Goal: Consume media (video, audio)

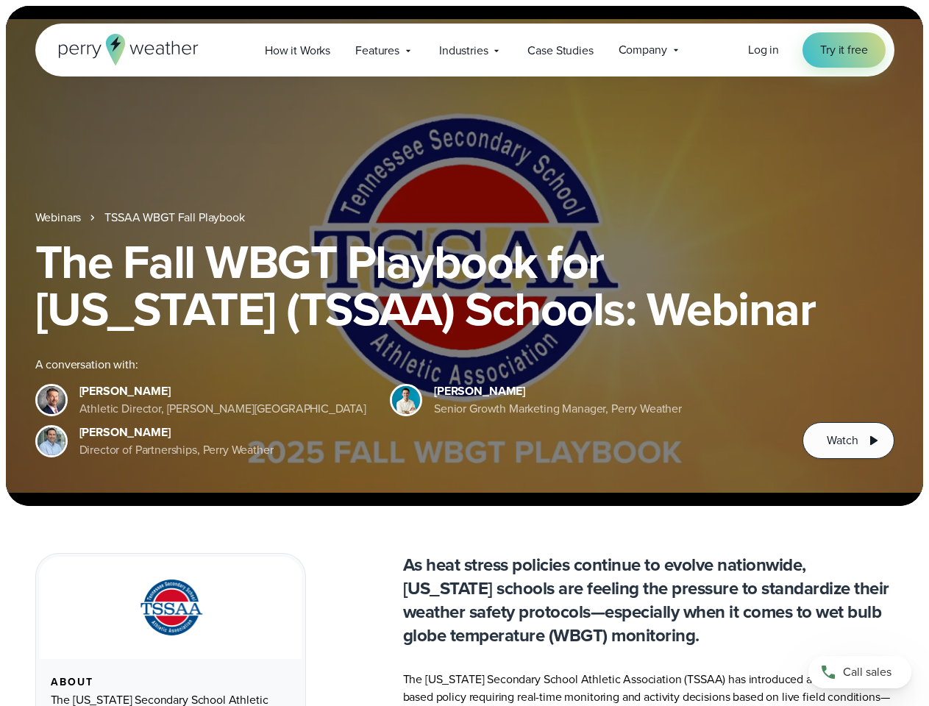
click at [464, 353] on div "The Fall WBGT Playbook for [US_STATE] (TSSAA) Schools: Webinar A conversation w…" at bounding box center [465, 348] width 860 height 221
click at [464, 50] on span "Industries" at bounding box center [463, 51] width 49 height 18
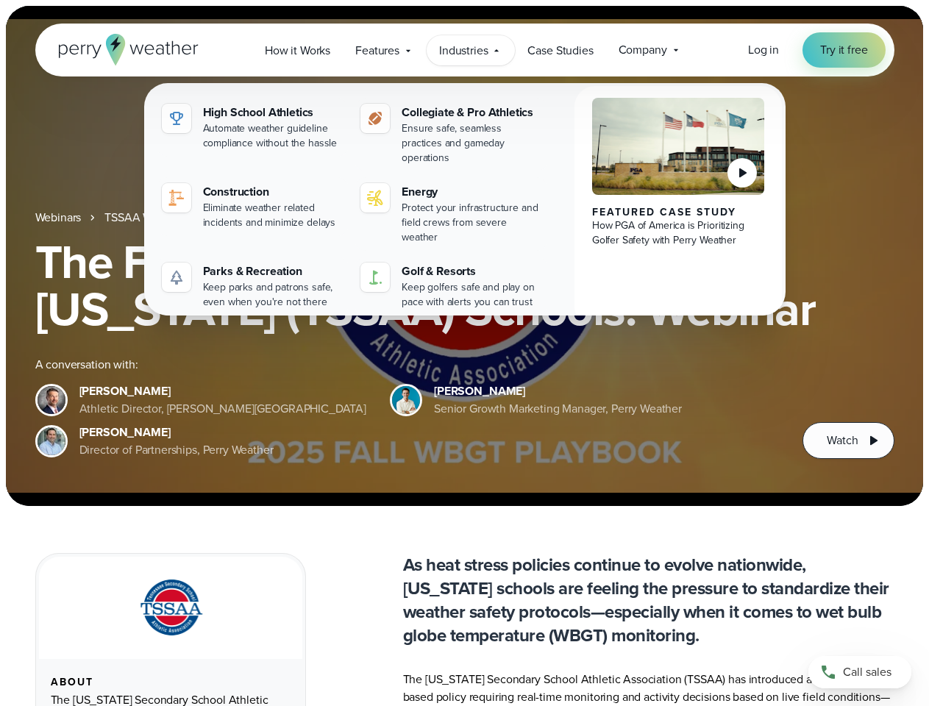
click at [464, 256] on h1 "The Fall WBGT Playbook for [US_STATE] (TSSAA) Schools: Webinar" at bounding box center [465, 285] width 860 height 94
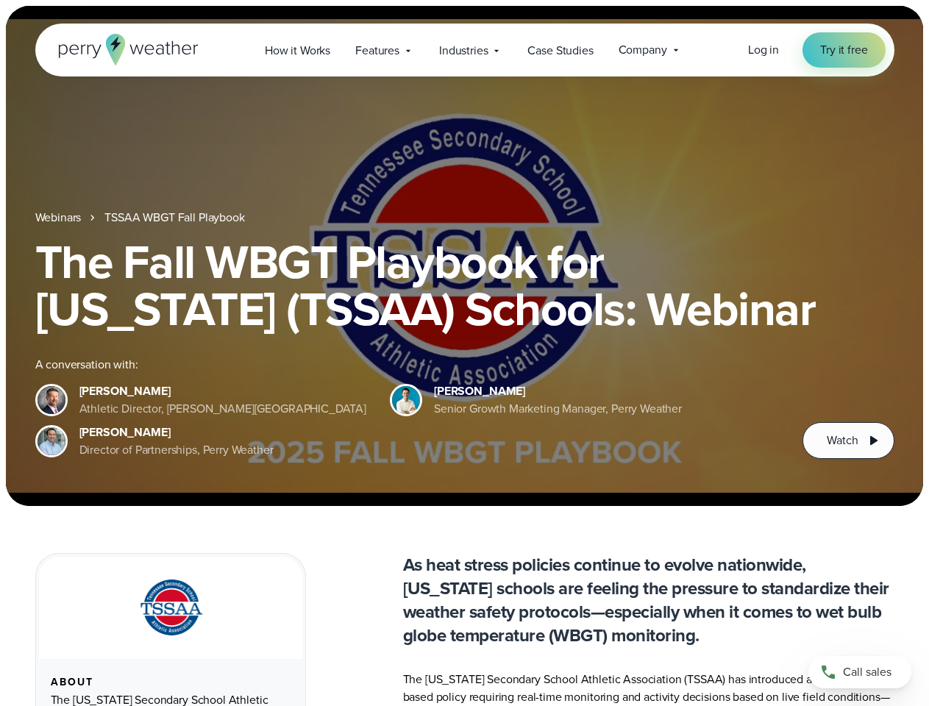
click at [176, 218] on link "TSSAA WBGT Fall Playbook" at bounding box center [174, 218] width 140 height 18
click at [848, 441] on span "Watch" at bounding box center [842, 441] width 31 height 18
